Goal: Information Seeking & Learning: Check status

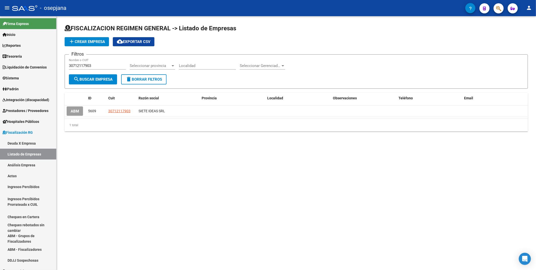
scroll to position [17, 0]
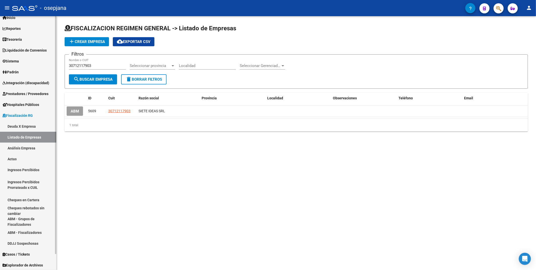
click at [33, 116] on span "Fiscalización RG" at bounding box center [18, 116] width 30 height 6
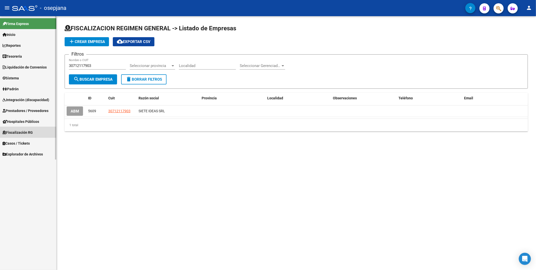
scroll to position [0, 0]
click at [13, 56] on span "Tesorería" at bounding box center [12, 57] width 19 height 6
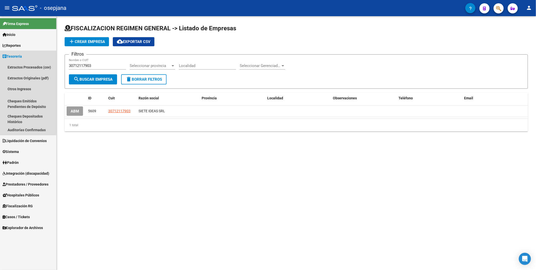
click at [16, 55] on span "Tesorería" at bounding box center [12, 57] width 19 height 6
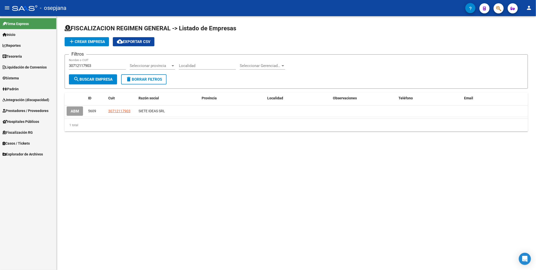
click at [179, 148] on mat-sidenav-content "FISCALIZACION REGIMEN GENERAL -> Listado de Empresas add Crear Empresa cloud_do…" at bounding box center [297, 142] width 480 height 253
click at [7, 7] on mat-icon "menu" at bounding box center [7, 8] width 6 height 6
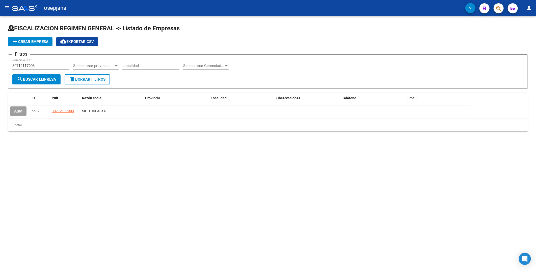
click at [7, 7] on mat-icon "menu" at bounding box center [7, 8] width 6 height 6
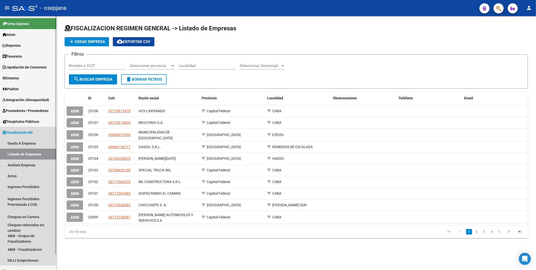
click at [17, 133] on span "Fiscalización RG" at bounding box center [18, 133] width 30 height 6
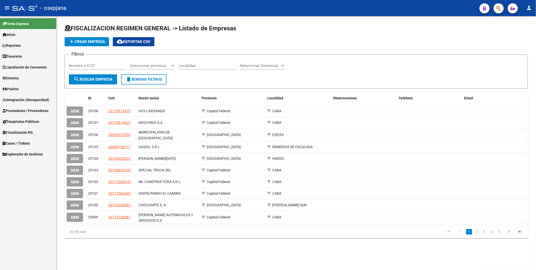
click at [27, 97] on span "Integración (discapacidad)" at bounding box center [26, 100] width 47 height 6
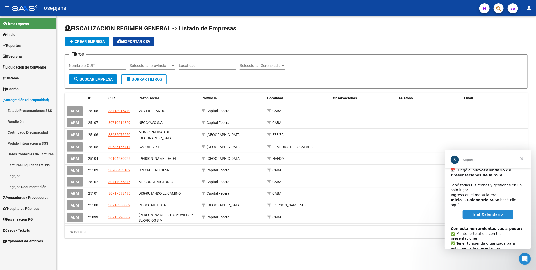
scroll to position [26, 0]
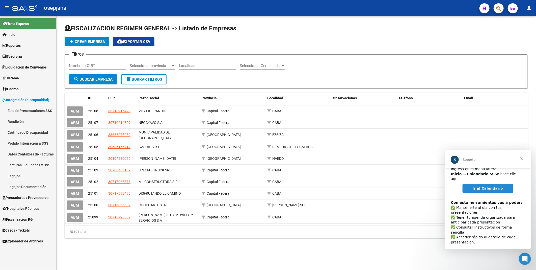
click at [486, 186] on span "Ir al Calendario" at bounding box center [488, 188] width 31 height 4
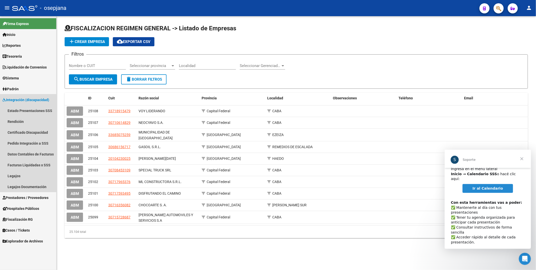
click at [13, 97] on span "Integración (discapacidad)" at bounding box center [26, 100] width 47 height 6
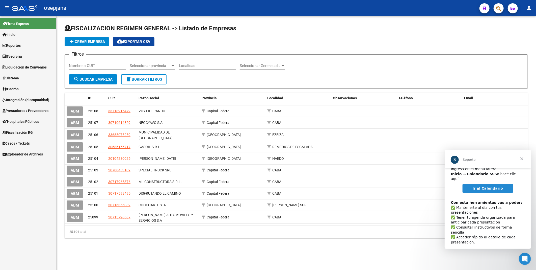
click at [522, 159] on span "Cerrar" at bounding box center [522, 158] width 18 height 18
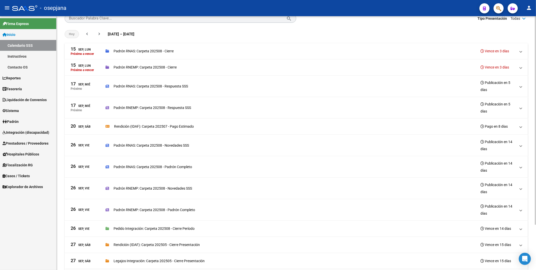
scroll to position [56, 0]
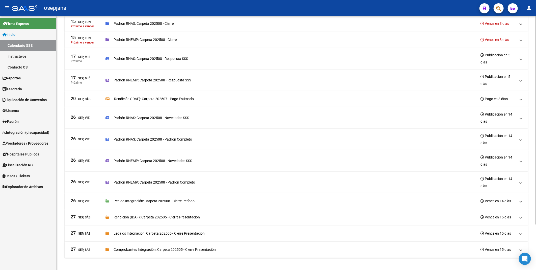
click at [113, 219] on div "Rendición (IDAF): Carpeta 202505 - Cierre Presentación" at bounding box center [153, 217] width 94 height 6
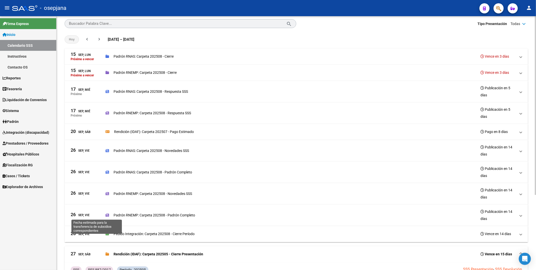
scroll to position [0, 0]
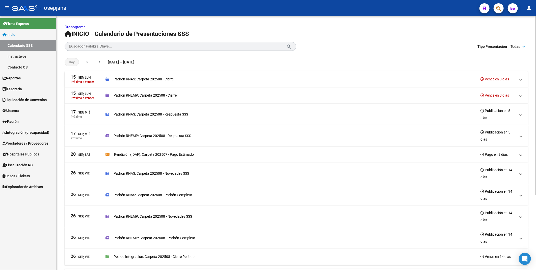
click at [142, 156] on p "Rendición (IDAF): Carpeta 202507 - Pago Estimado" at bounding box center [154, 154] width 80 height 6
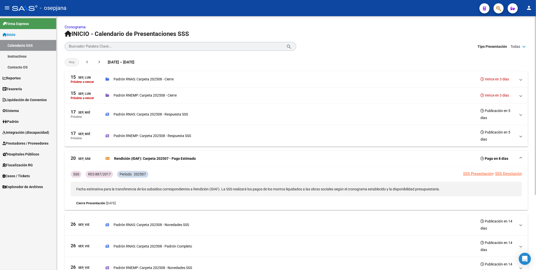
click at [118, 158] on p "Rendición (IDAF): Carpeta 202507 - Pago Estimado" at bounding box center [155, 159] width 82 height 6
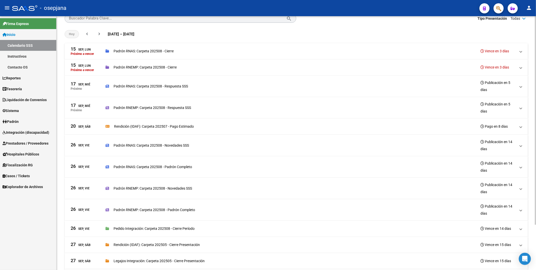
scroll to position [56, 0]
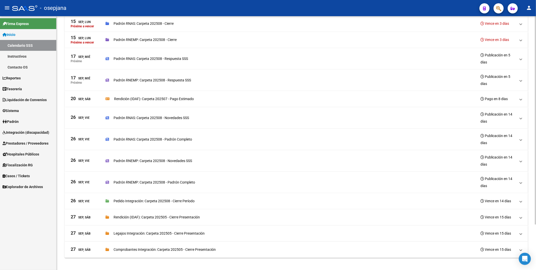
click at [151, 201] on p "Pedido Integración: Carpeta 202508 - Cierre Período" at bounding box center [154, 201] width 81 height 6
